Goal: Transaction & Acquisition: Obtain resource

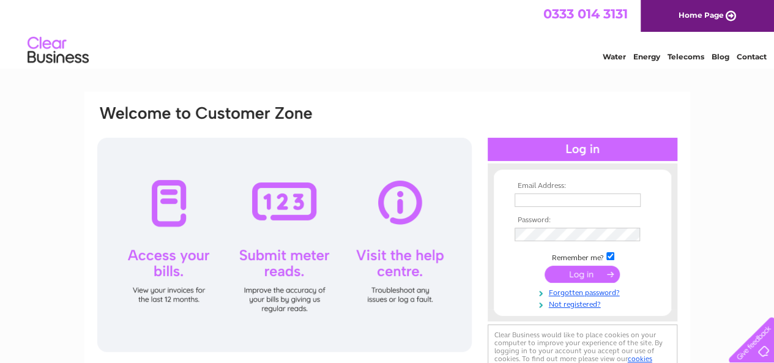
type input "kbtpool@gmail.com"
click at [594, 274] on input "submit" at bounding box center [582, 274] width 75 height 17
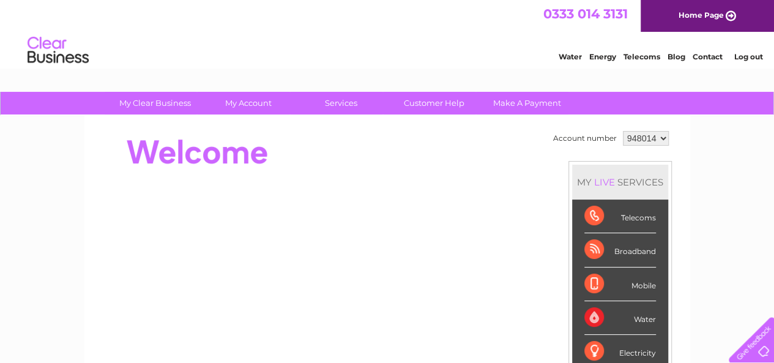
click at [662, 133] on select "948014 948030 982958" at bounding box center [646, 138] width 46 height 15
select select "982958"
click at [623, 131] on select "948014 948030 982958" at bounding box center [646, 138] width 46 height 15
click at [628, 309] on div "Water" at bounding box center [620, 318] width 72 height 34
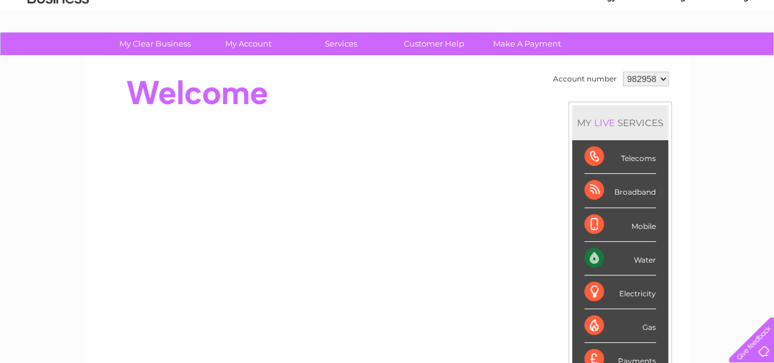
scroll to position [45, 0]
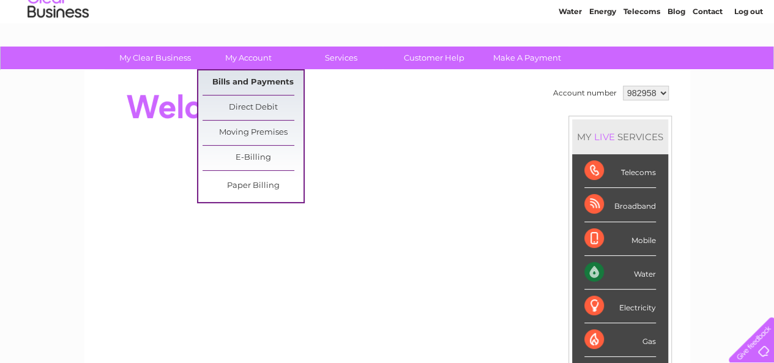
click at [241, 79] on link "Bills and Payments" at bounding box center [253, 82] width 101 height 24
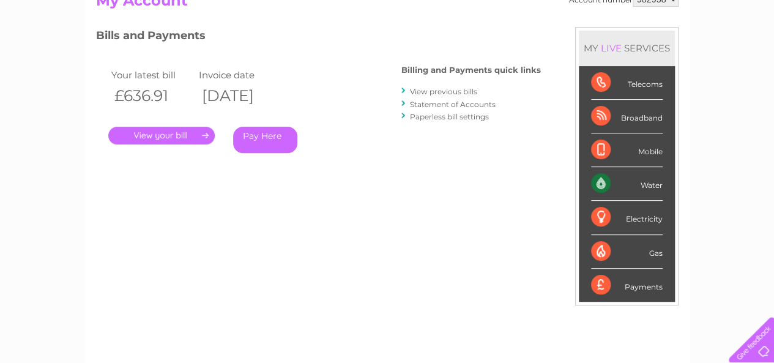
scroll to position [98, 0]
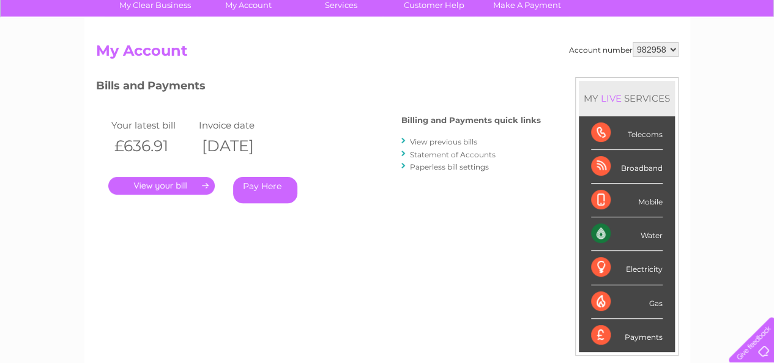
click at [155, 185] on link "." at bounding box center [161, 186] width 106 height 18
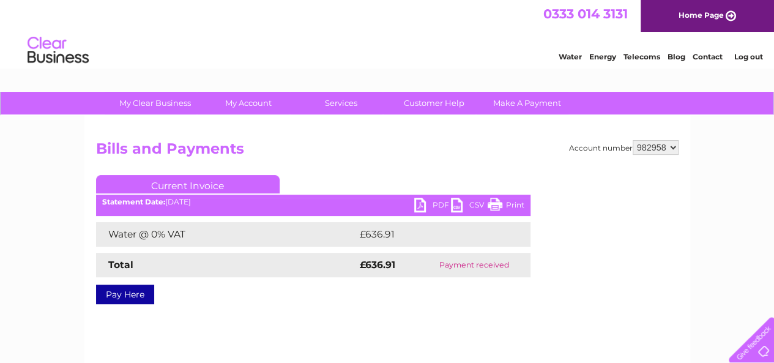
click at [439, 202] on link "PDF" at bounding box center [432, 207] width 37 height 18
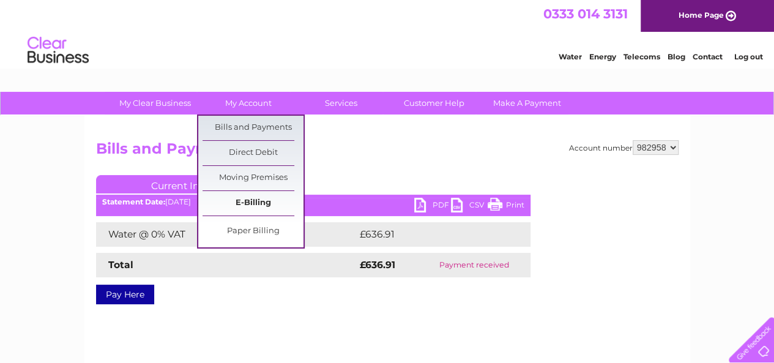
click at [252, 197] on link "E-Billing" at bounding box center [253, 203] width 101 height 24
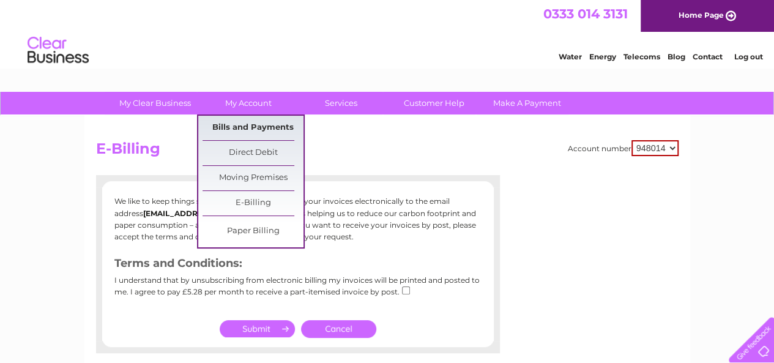
click at [242, 121] on link "Bills and Payments" at bounding box center [253, 128] width 101 height 24
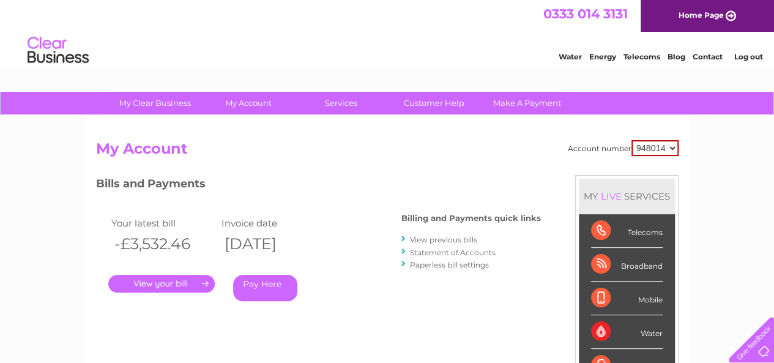
click at [671, 146] on select "948014 948030 982958" at bounding box center [655, 148] width 47 height 16
select select "982958"
click at [632, 140] on select "948014 948030 982958" at bounding box center [655, 148] width 47 height 16
click at [428, 241] on link "View previous bills" at bounding box center [443, 239] width 67 height 9
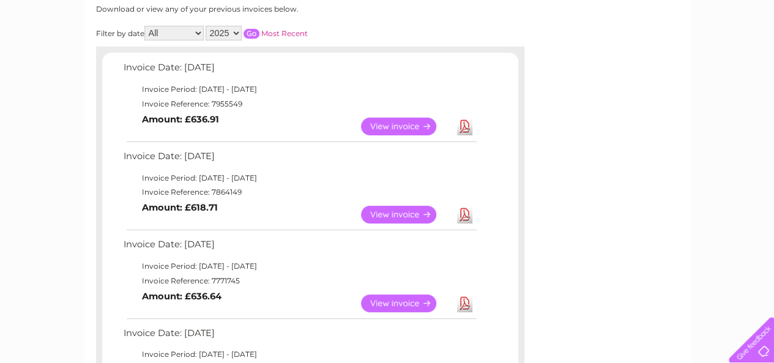
scroll to position [171, 0]
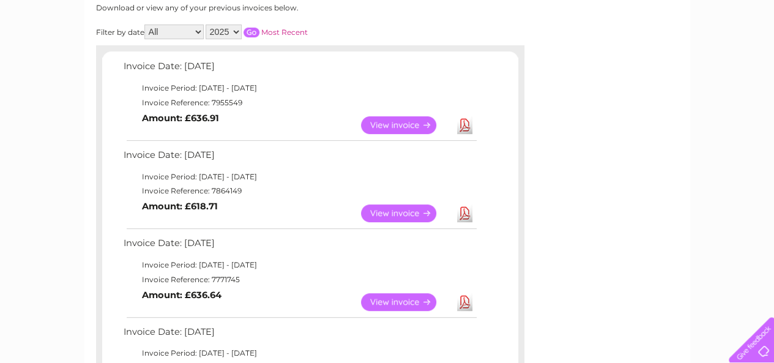
click at [460, 122] on link "Download" at bounding box center [464, 125] width 15 height 18
click at [470, 215] on link "Download" at bounding box center [464, 213] width 15 height 18
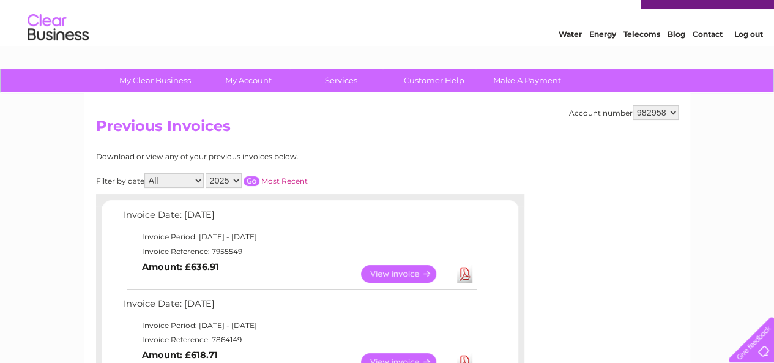
scroll to position [0, 0]
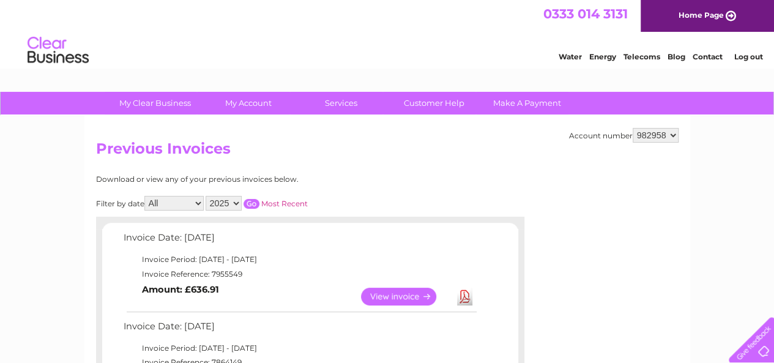
click at [752, 57] on link "Log out" at bounding box center [748, 56] width 29 height 9
